Goal: Task Accomplishment & Management: Use online tool/utility

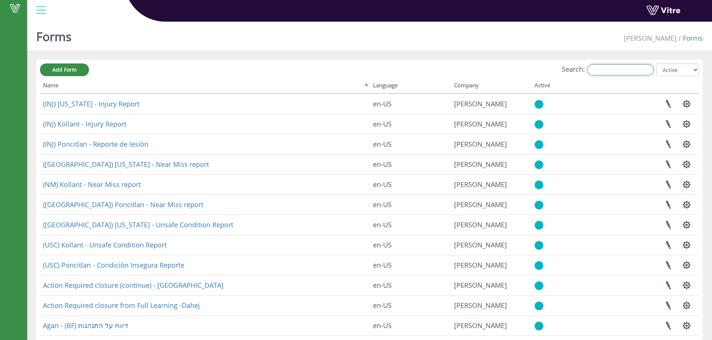
click at [600, 64] on input "Search:" at bounding box center [620, 69] width 67 height 11
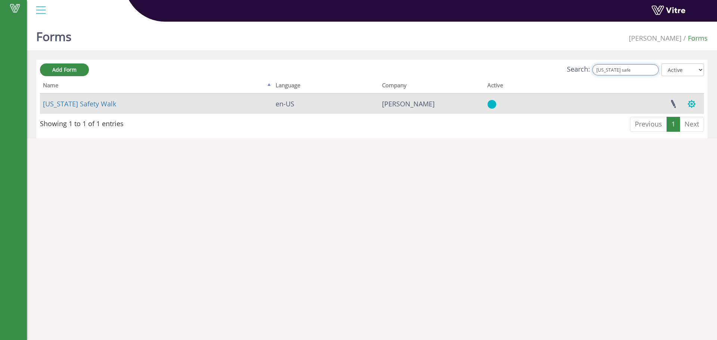
type input "[US_STATE] safe"
click at [694, 95] on button "button" at bounding box center [692, 104] width 19 height 20
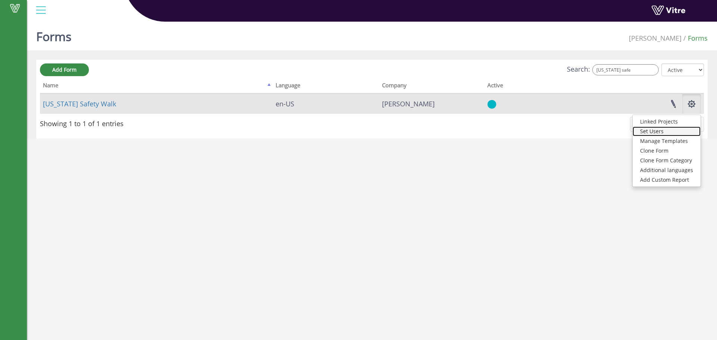
click at [676, 134] on link "Set Users" at bounding box center [667, 132] width 68 height 10
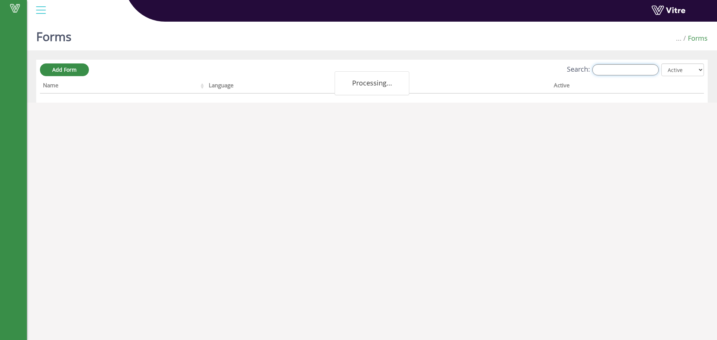
click at [606, 64] on input "Search:" at bounding box center [626, 69] width 67 height 11
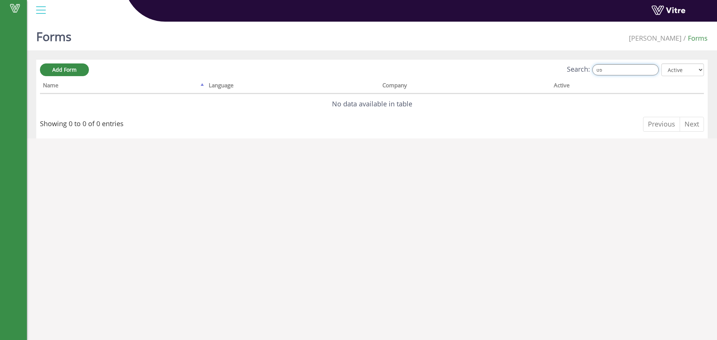
type input "פ"
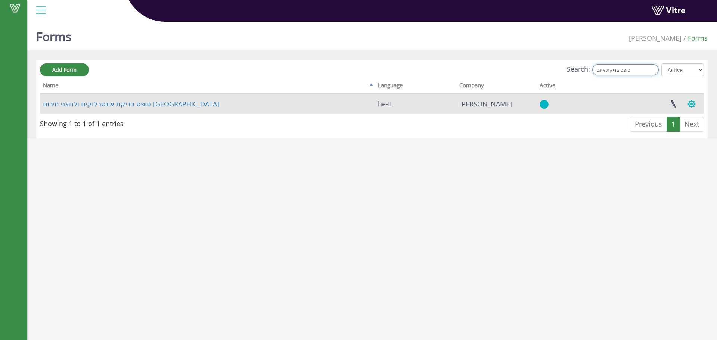
type input "טופס בדיקת אינט"
click at [696, 102] on button "button" at bounding box center [692, 104] width 19 height 20
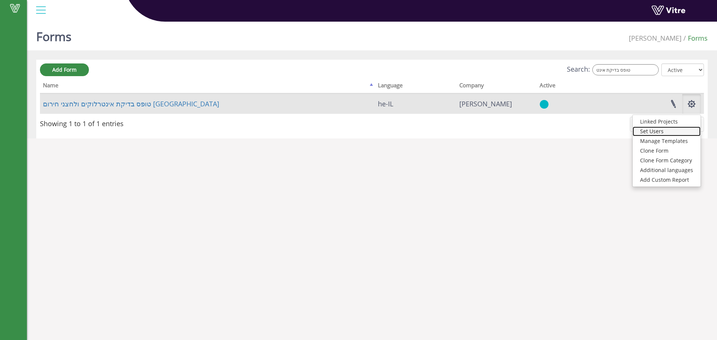
click at [664, 132] on link "Set Users" at bounding box center [667, 132] width 68 height 10
